Goal: Information Seeking & Learning: Learn about a topic

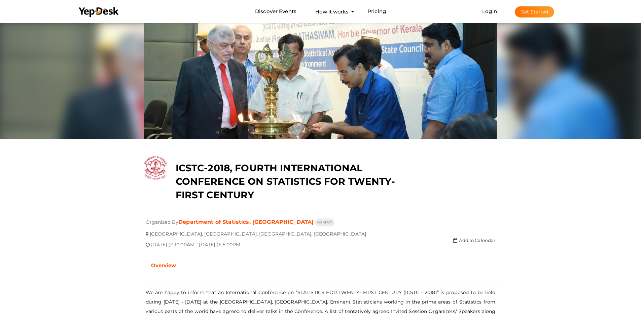
click at [211, 188] on label "ICSTC-2018, FOURTH INTERNATIONAL CONFERENCE ON STATISTICS FOR TWENTY-FIRST CENT…" at bounding box center [291, 181] width 230 height 40
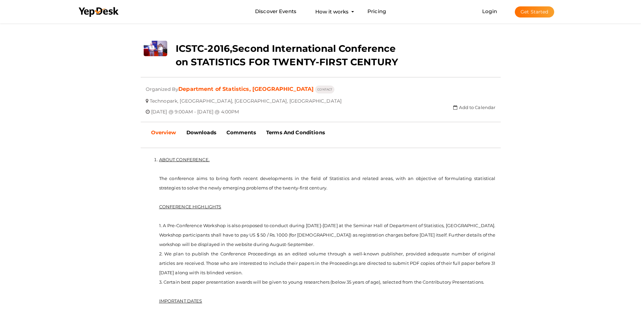
scroll to position [135, 0]
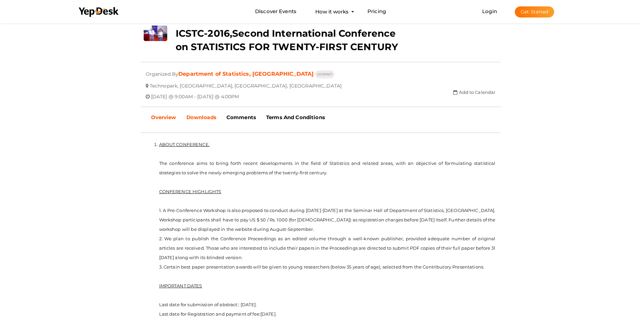
click at [208, 120] on b "Downloads" at bounding box center [201, 117] width 30 height 6
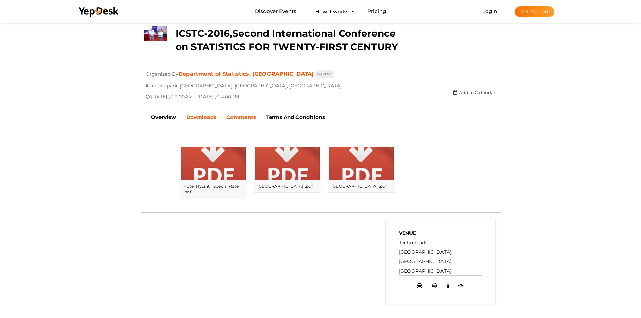
click at [241, 117] on b "Comments" at bounding box center [242, 117] width 30 height 6
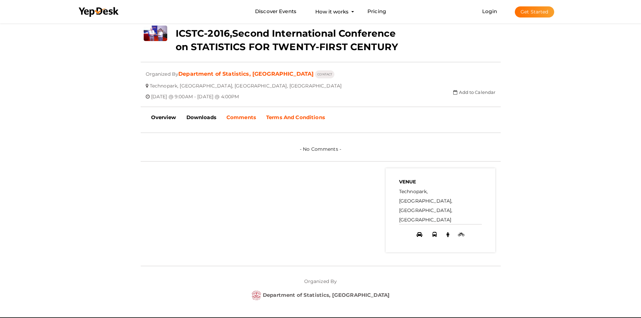
click at [295, 116] on b "Terms And Conditions" at bounding box center [295, 117] width 59 height 6
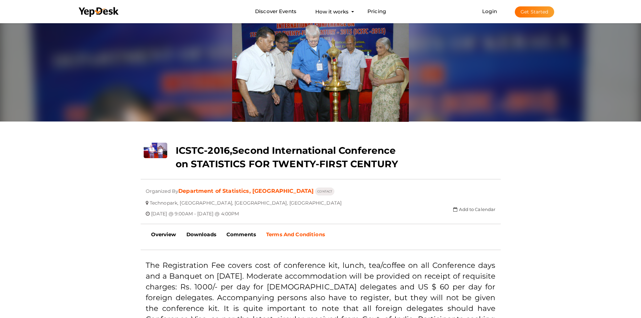
scroll to position [0, 0]
